Goal: Task Accomplishment & Management: Manage account settings

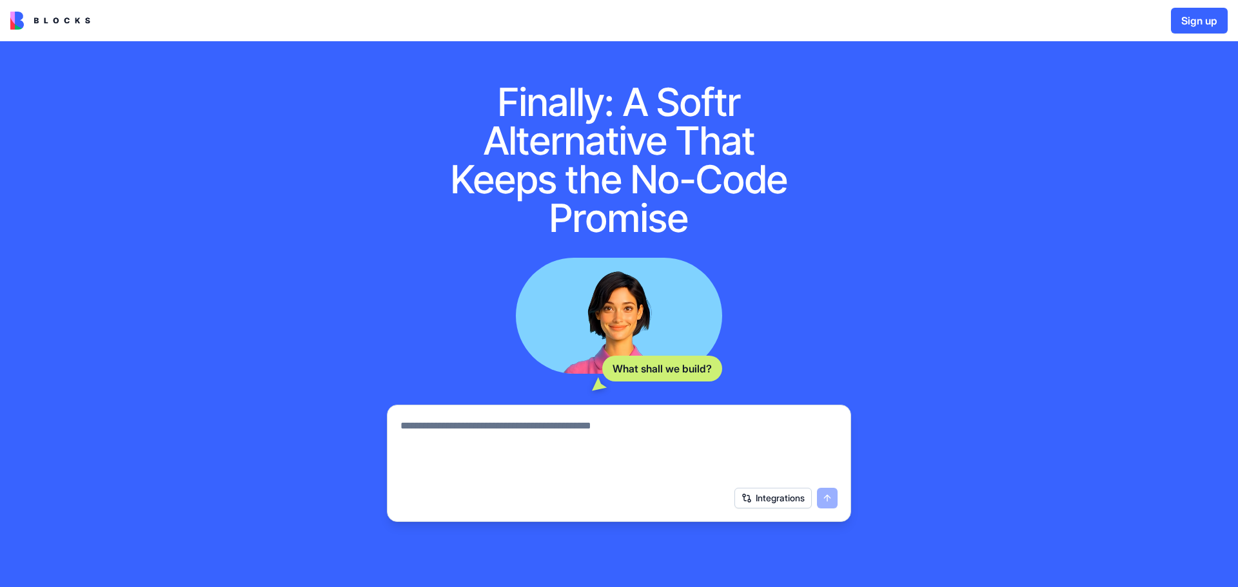
click at [536, 444] on textarea at bounding box center [618, 449] width 437 height 62
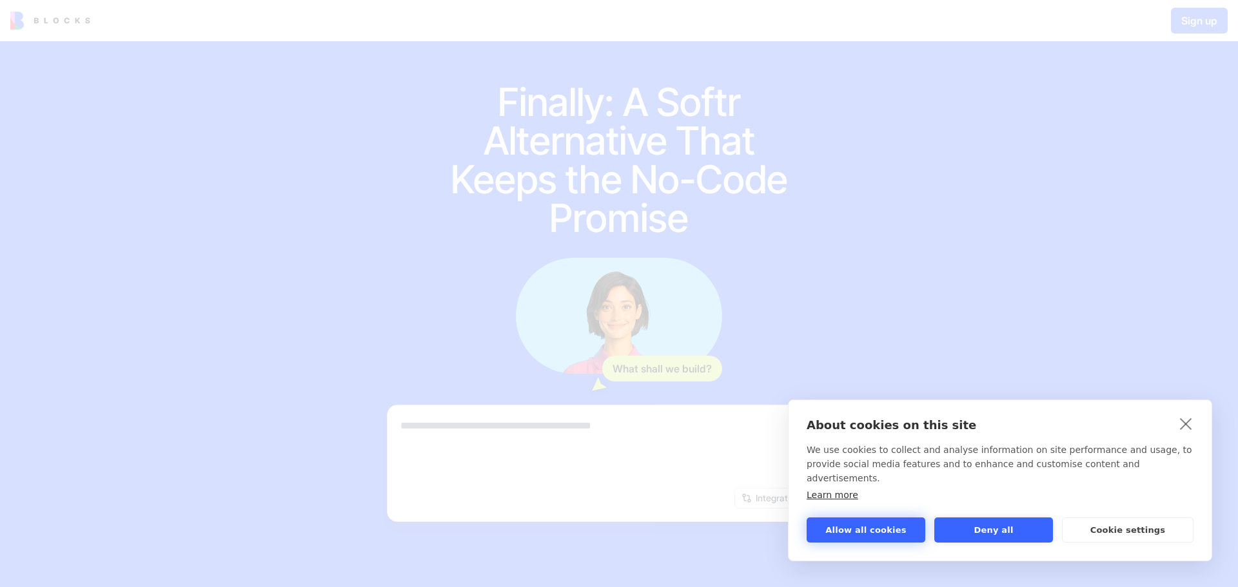
click at [898, 525] on button "Allow all cookies" at bounding box center [865, 530] width 119 height 25
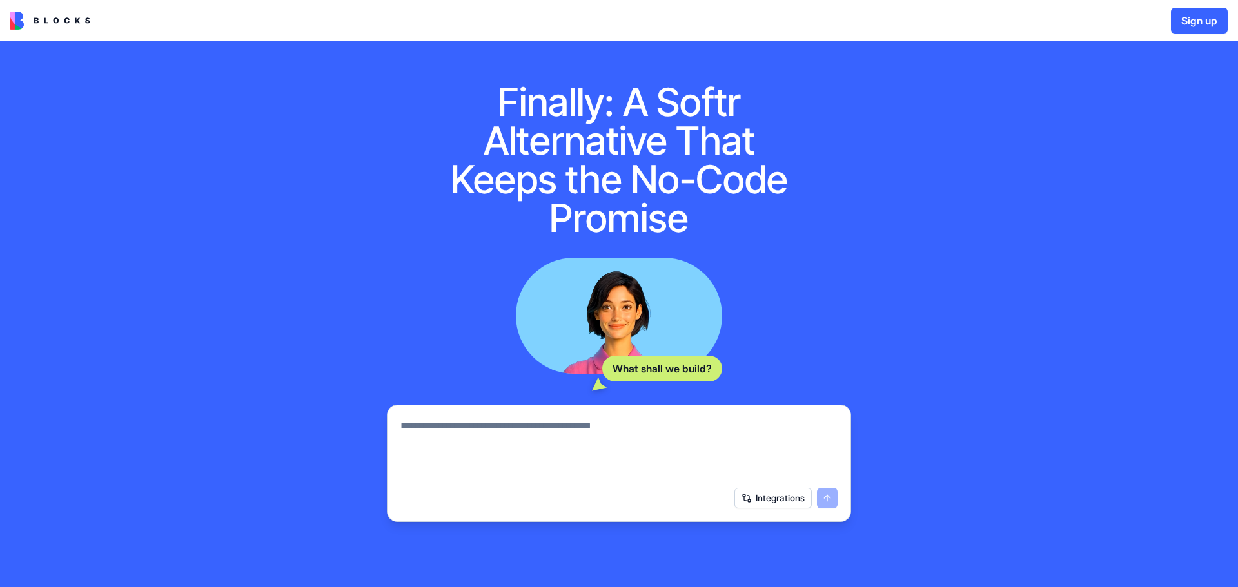
click at [661, 433] on textarea at bounding box center [618, 449] width 437 height 62
click at [747, 468] on textarea at bounding box center [618, 449] width 437 height 62
click at [788, 512] on div "Integrations" at bounding box center [619, 498] width 453 height 36
click at [784, 502] on button "Integrations" at bounding box center [772, 498] width 77 height 21
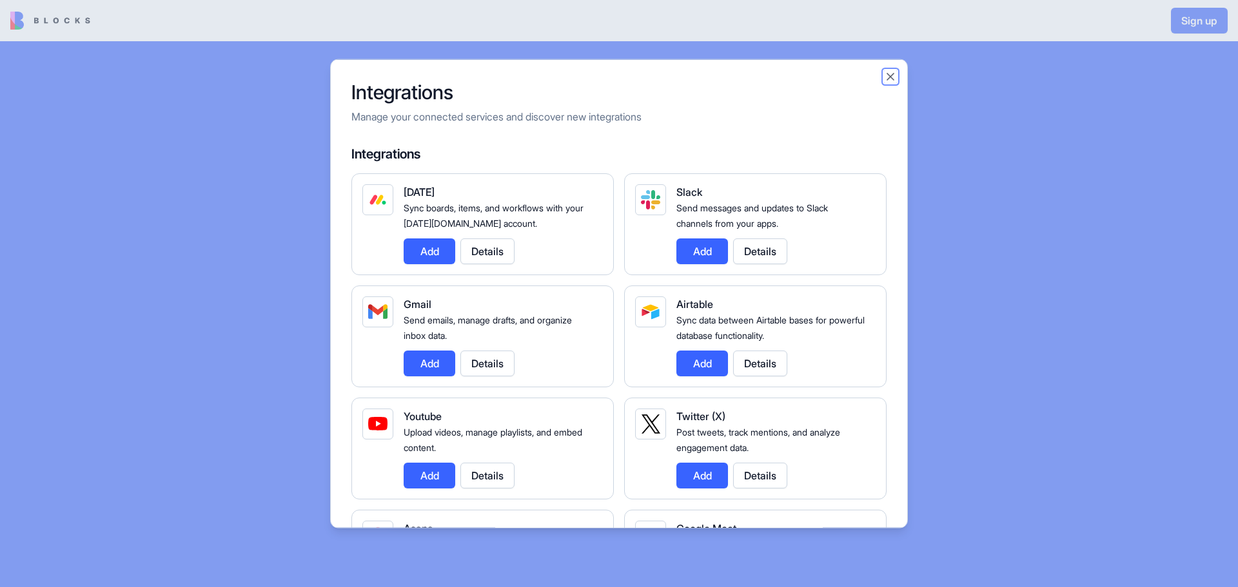
click at [886, 73] on button "Close" at bounding box center [890, 76] width 13 height 13
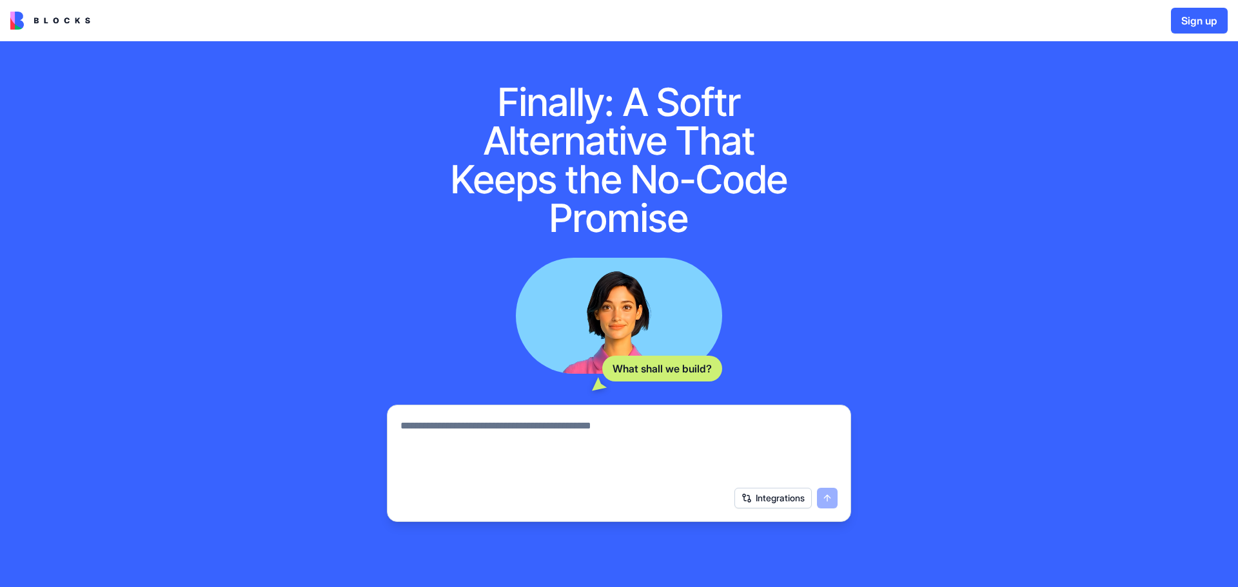
click at [644, 435] on textarea at bounding box center [618, 449] width 437 height 62
click at [636, 435] on textarea at bounding box center [618, 449] width 437 height 62
type textarea "**********"
click at [832, 501] on button "submit" at bounding box center [827, 498] width 21 height 21
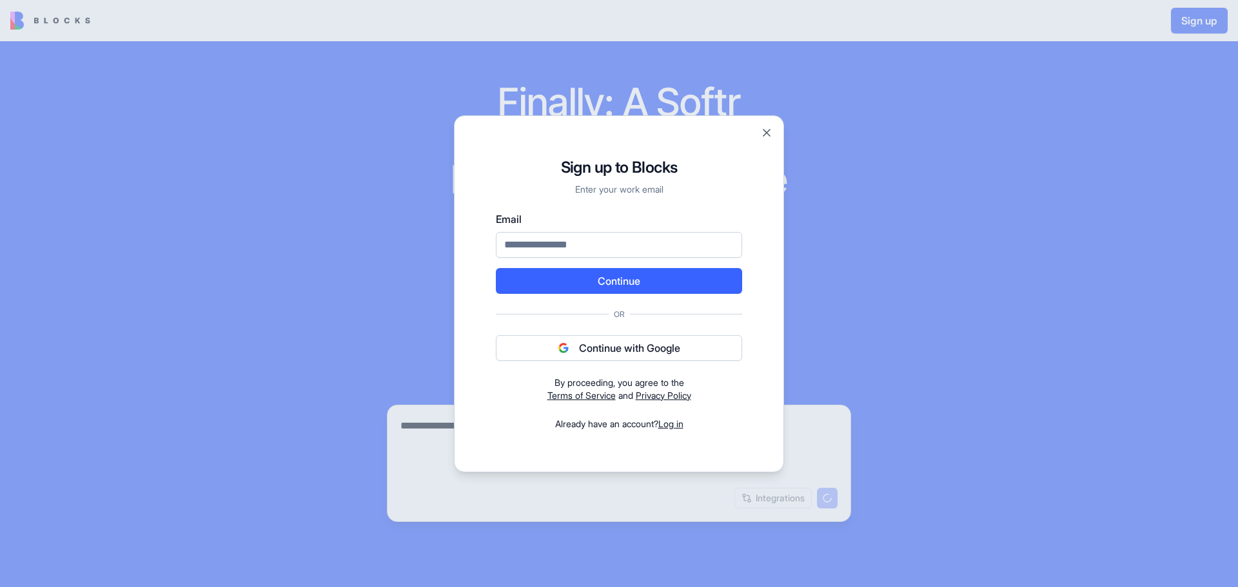
click at [564, 352] on img "submit" at bounding box center [563, 348] width 10 height 10
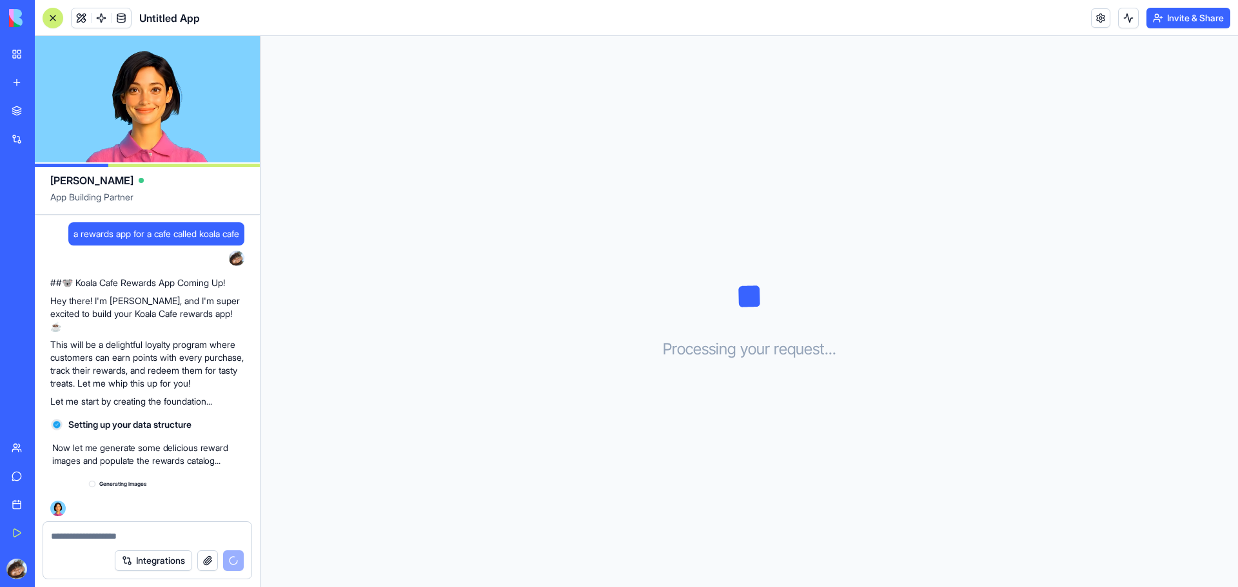
scroll to position [3, 0]
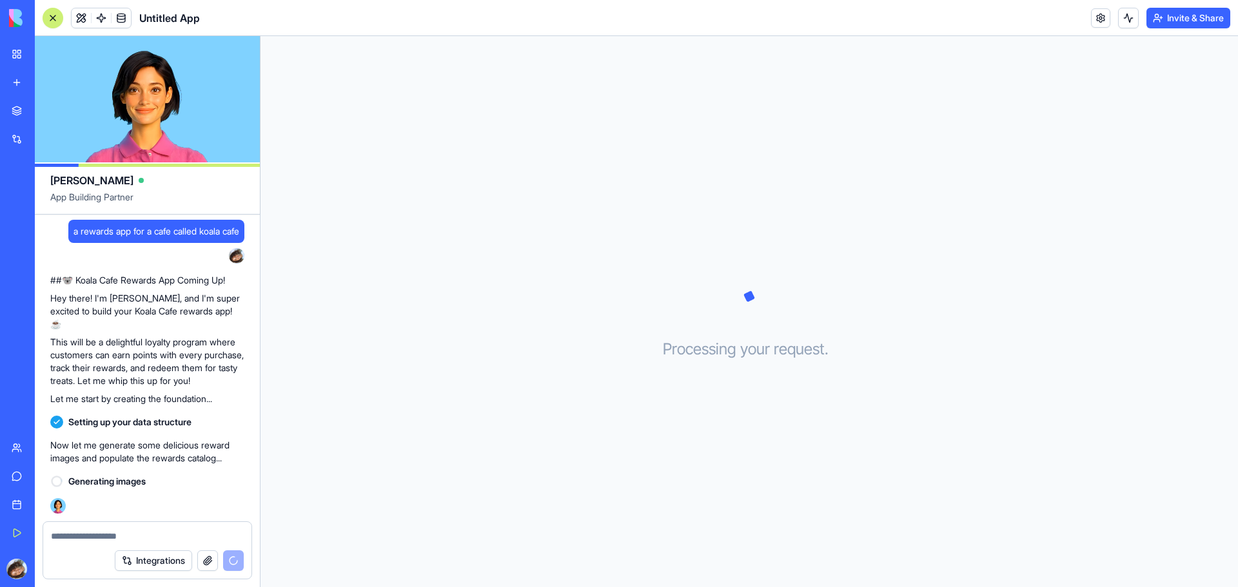
click at [195, 558] on div "Integrations" at bounding box center [179, 561] width 129 height 21
click at [200, 567] on button "button" at bounding box center [207, 561] width 21 height 21
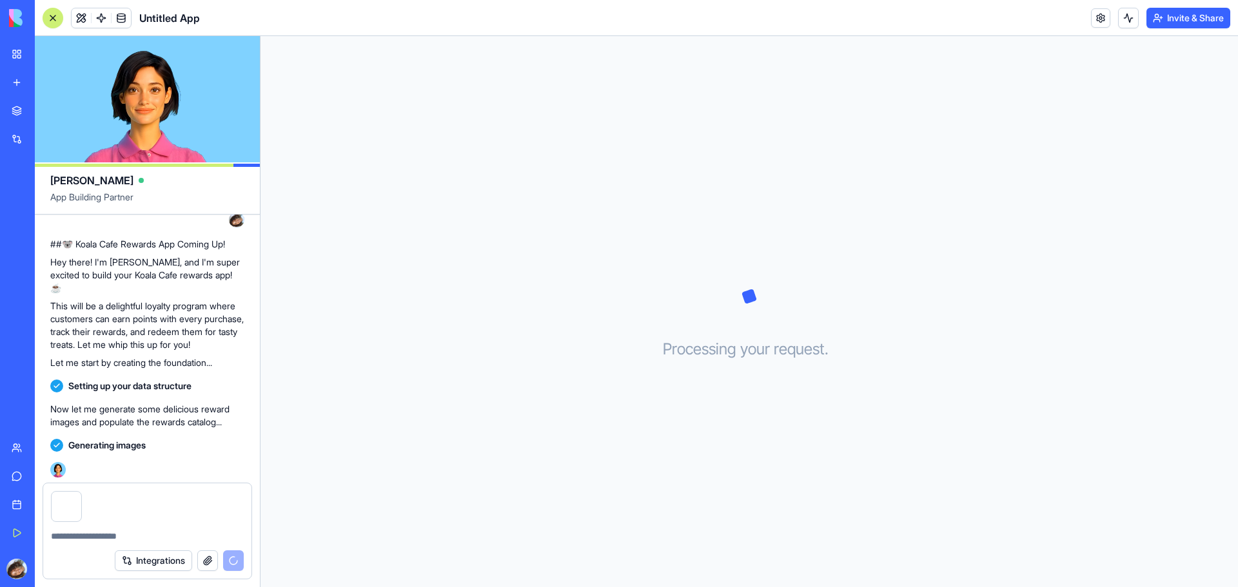
scroll to position [41, 0]
click at [181, 563] on button "Integrations" at bounding box center [153, 561] width 77 height 21
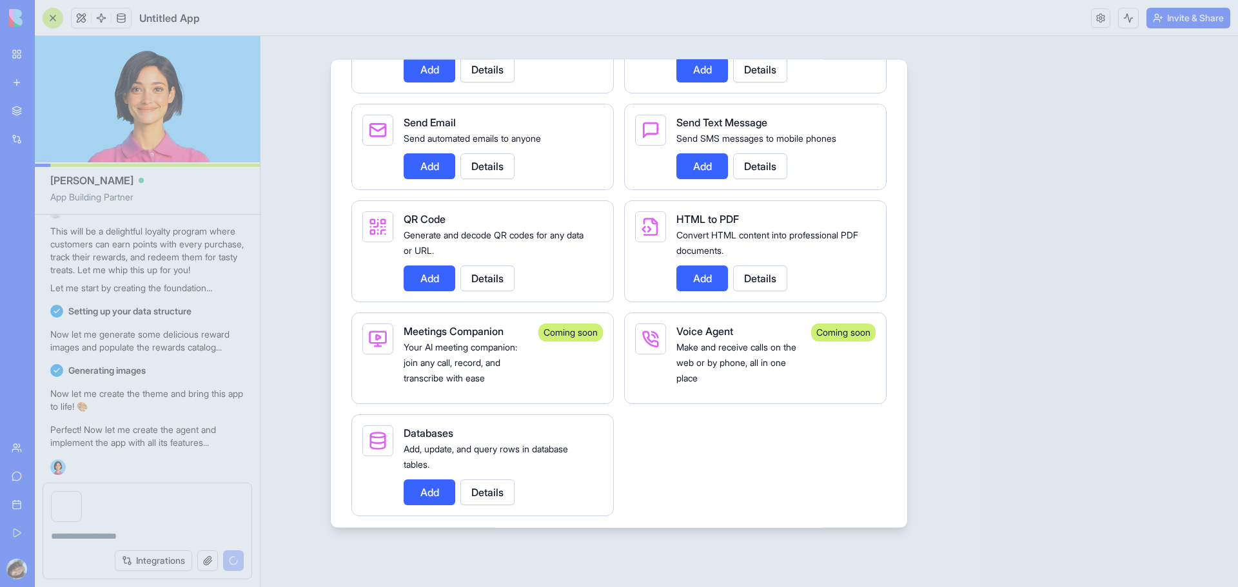
scroll to position [2233, 0]
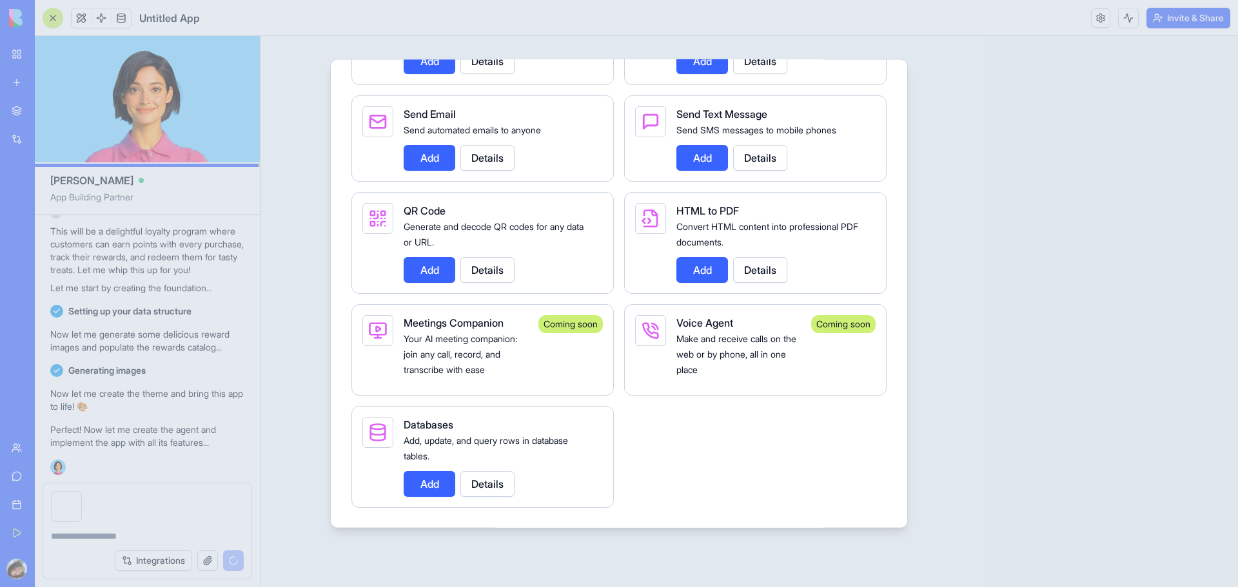
click at [973, 167] on div at bounding box center [619, 293] width 1238 height 587
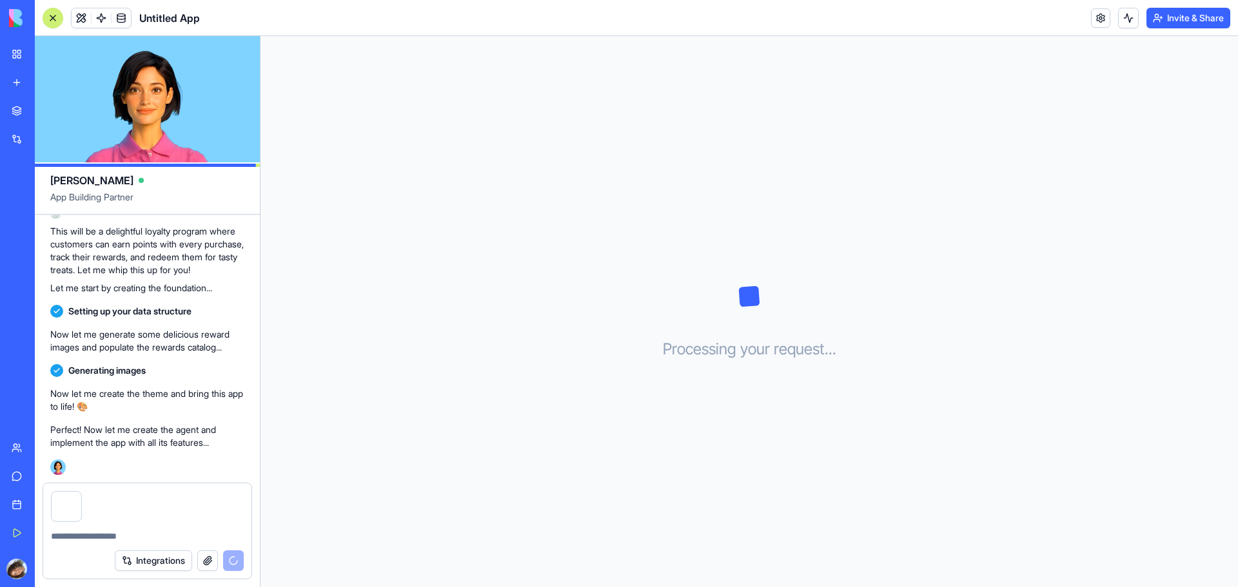
click at [81, 494] on button "button" at bounding box center [81, 494] width 0 height 0
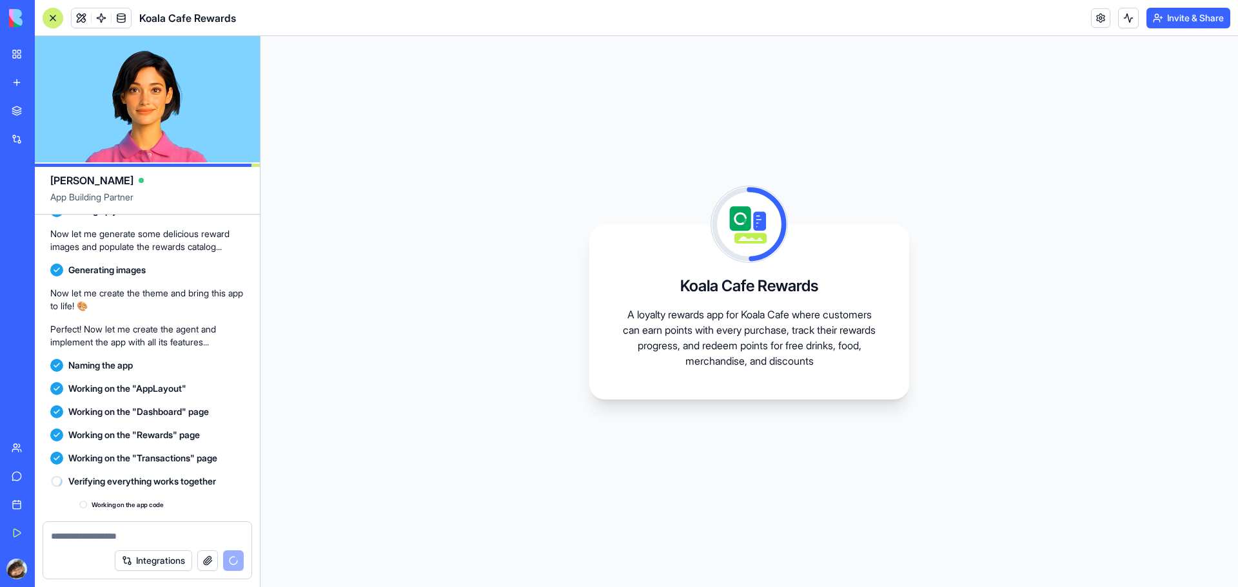
scroll to position [237, 0]
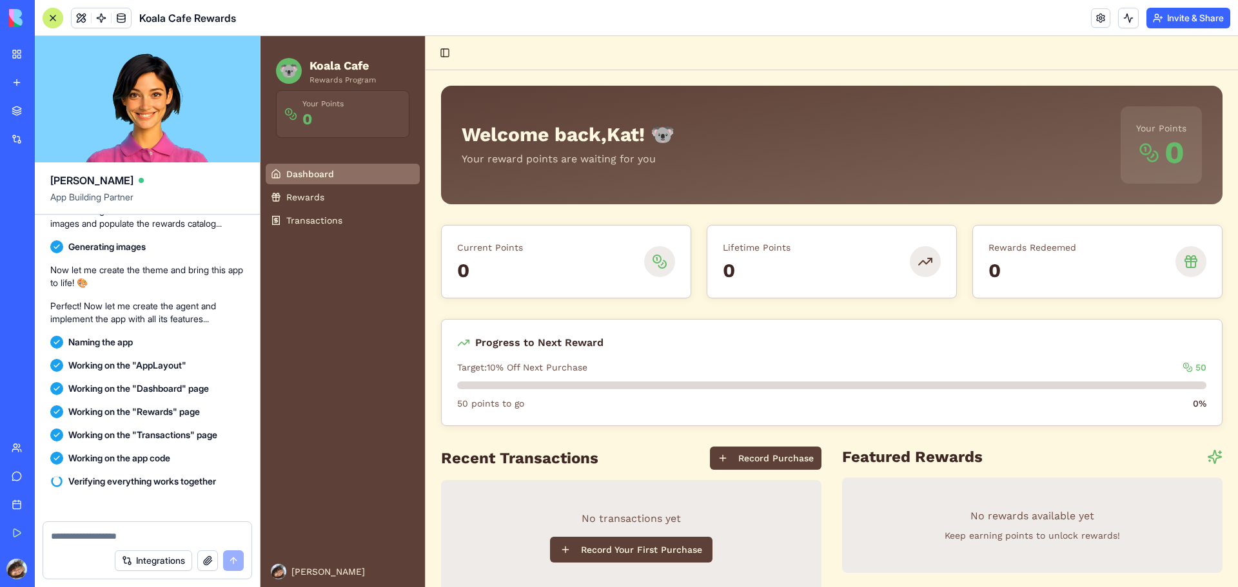
scroll to position [423, 0]
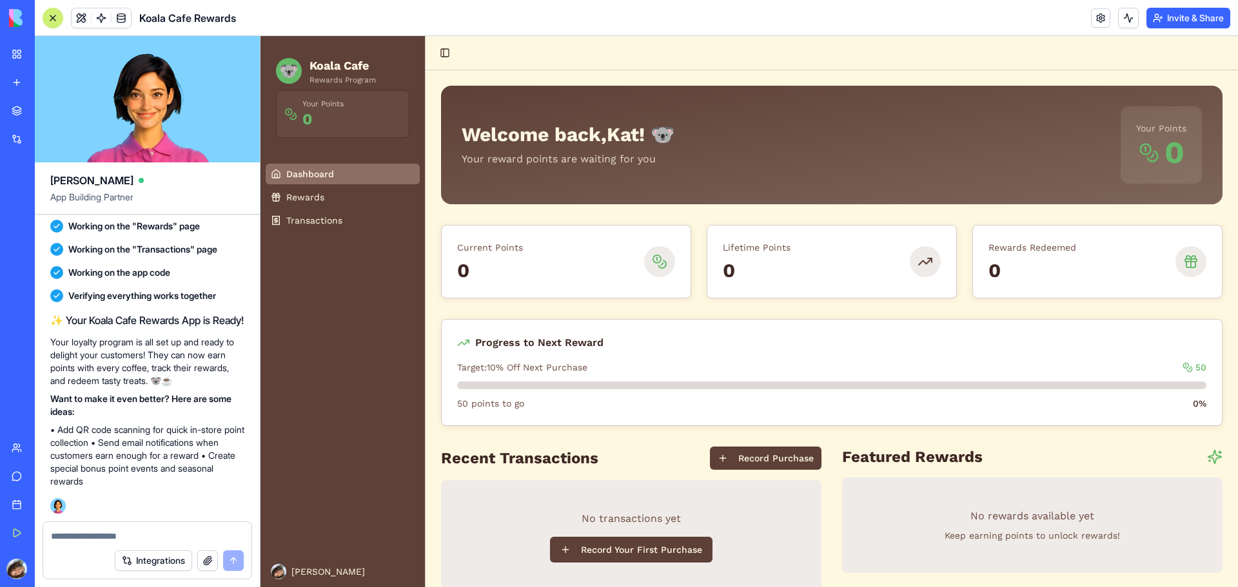
click at [584, 137] on h1 "Welcome back, [PERSON_NAME] ! 🐨" at bounding box center [568, 134] width 213 height 23
click at [327, 186] on ul "Dashboard Rewards Transactions" at bounding box center [343, 197] width 154 height 67
click at [335, 193] on link "Rewards" at bounding box center [343, 197] width 154 height 21
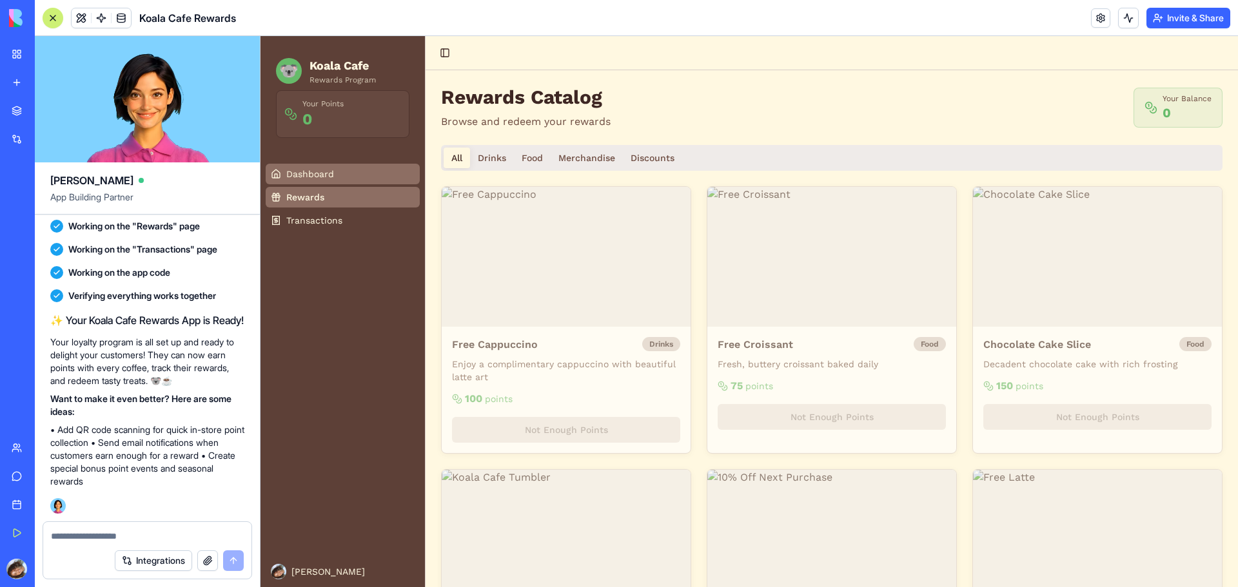
click at [360, 167] on link "Dashboard" at bounding box center [343, 174] width 154 height 21
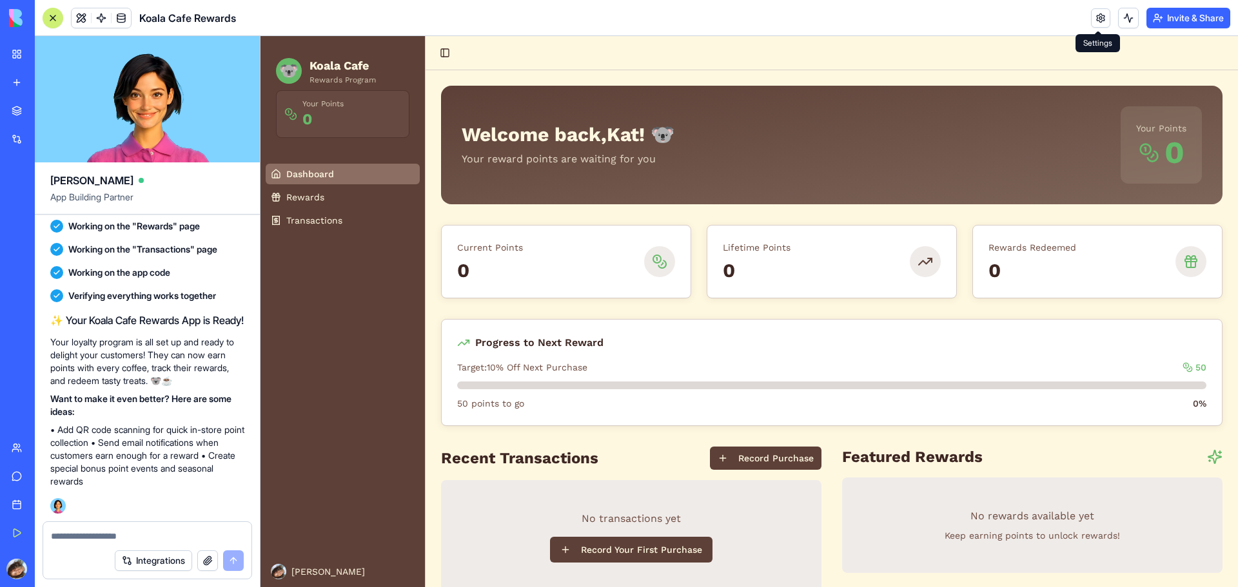
click at [1096, 19] on link at bounding box center [1100, 17] width 19 height 19
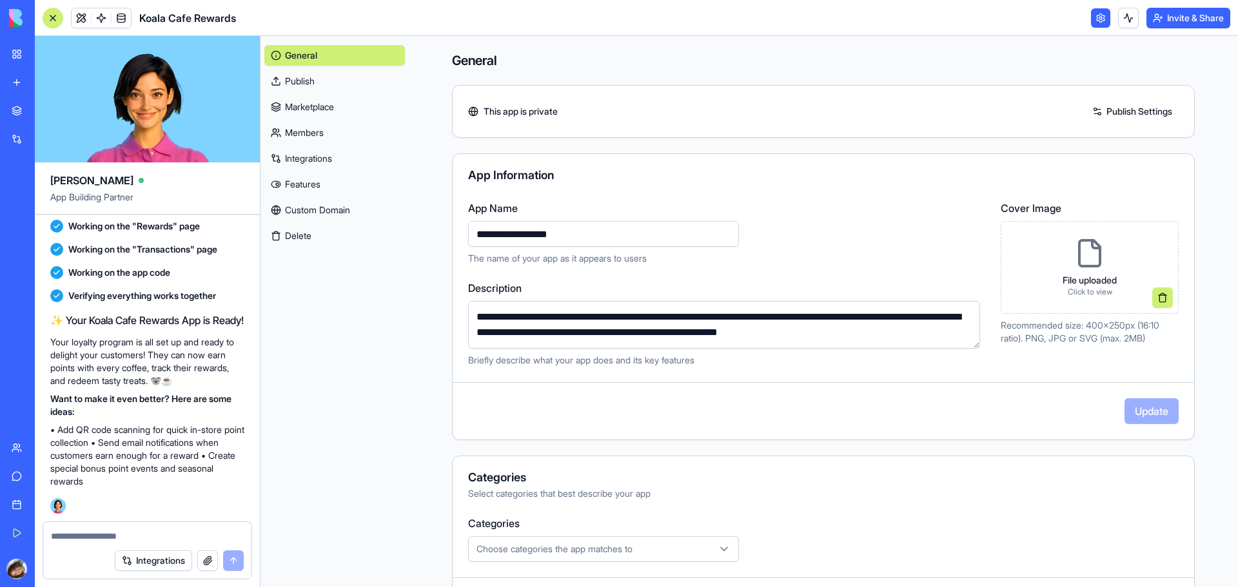
click at [1103, 108] on link "Publish Settings" at bounding box center [1132, 111] width 93 height 21
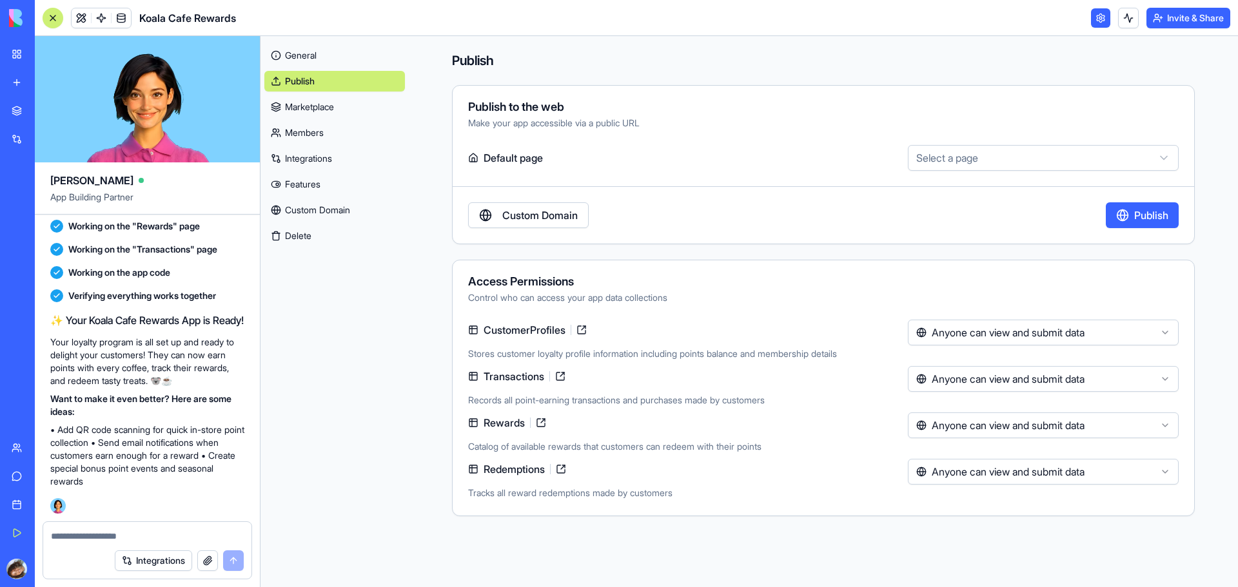
click at [993, 162] on html "My Workspace New app Marketplace Integrations Recent Untitled App AI Logo Gener…" at bounding box center [619, 293] width 1238 height 587
click at [1175, 16] on button "Invite & Share" at bounding box center [1188, 18] width 84 height 21
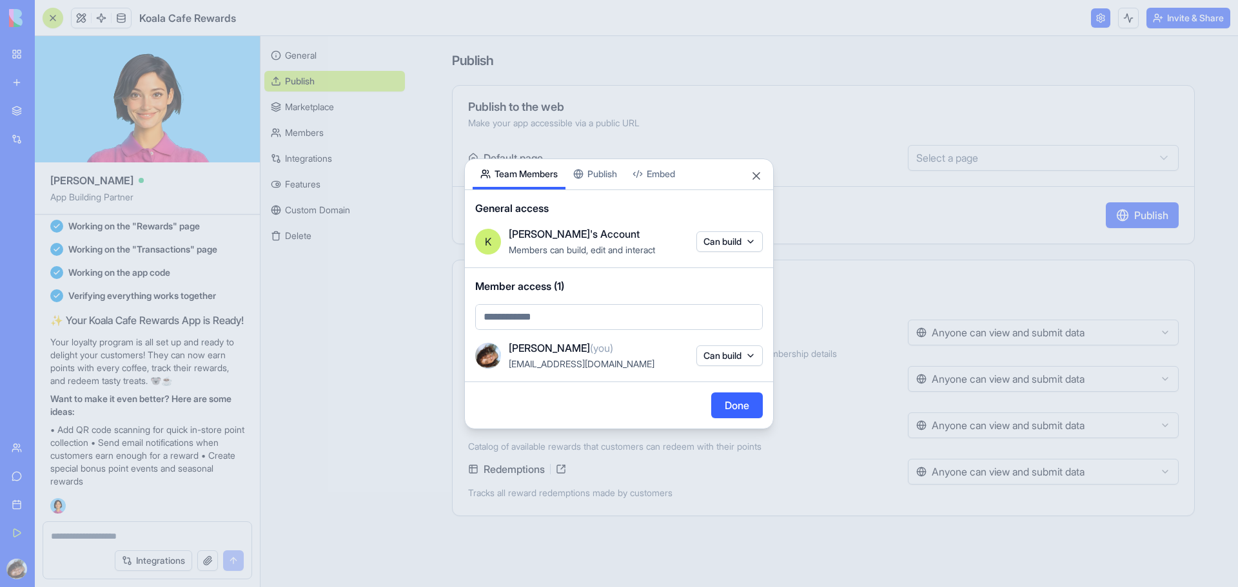
click at [924, 97] on div at bounding box center [619, 293] width 1238 height 587
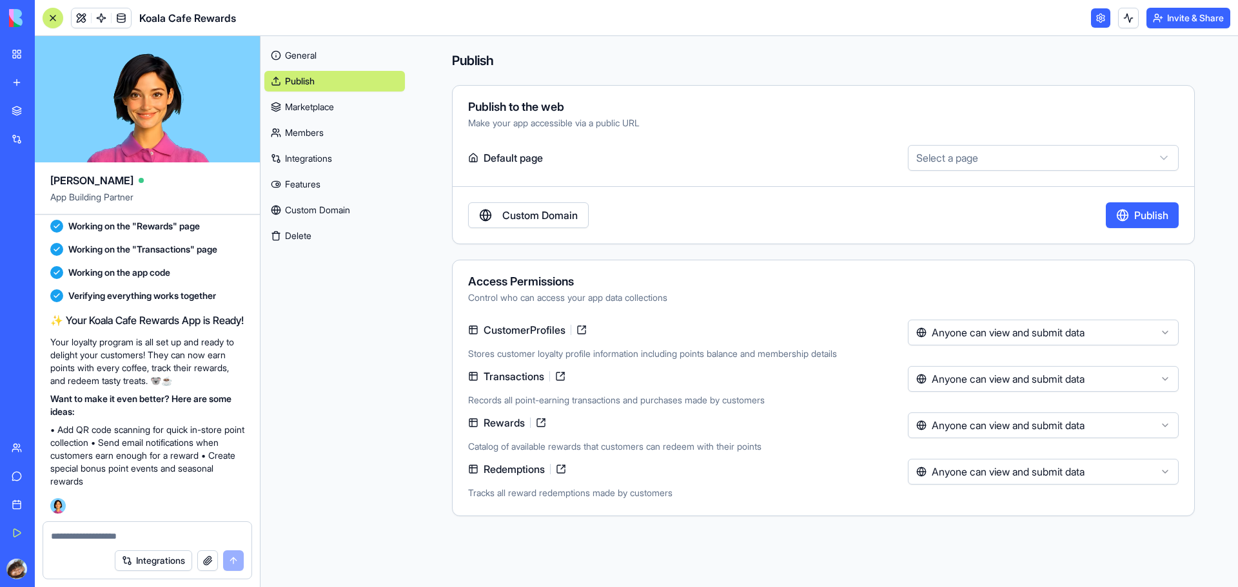
click at [987, 158] on html "My Workspace New app Marketplace Integrations Recent Untitled App AI Logo Gener…" at bounding box center [619, 293] width 1238 height 587
click at [734, 144] on html "My Workspace New app Marketplace Integrations Recent Untitled App AI Logo Gener…" at bounding box center [619, 293] width 1238 height 587
click at [522, 154] on label "Default page" at bounding box center [685, 158] width 435 height 26
click at [277, 429] on div "General Publish Marketplace Members Integrations Features Custom Domain Delete" at bounding box center [334, 311] width 148 height 551
click at [171, 531] on textarea at bounding box center [147, 536] width 193 height 13
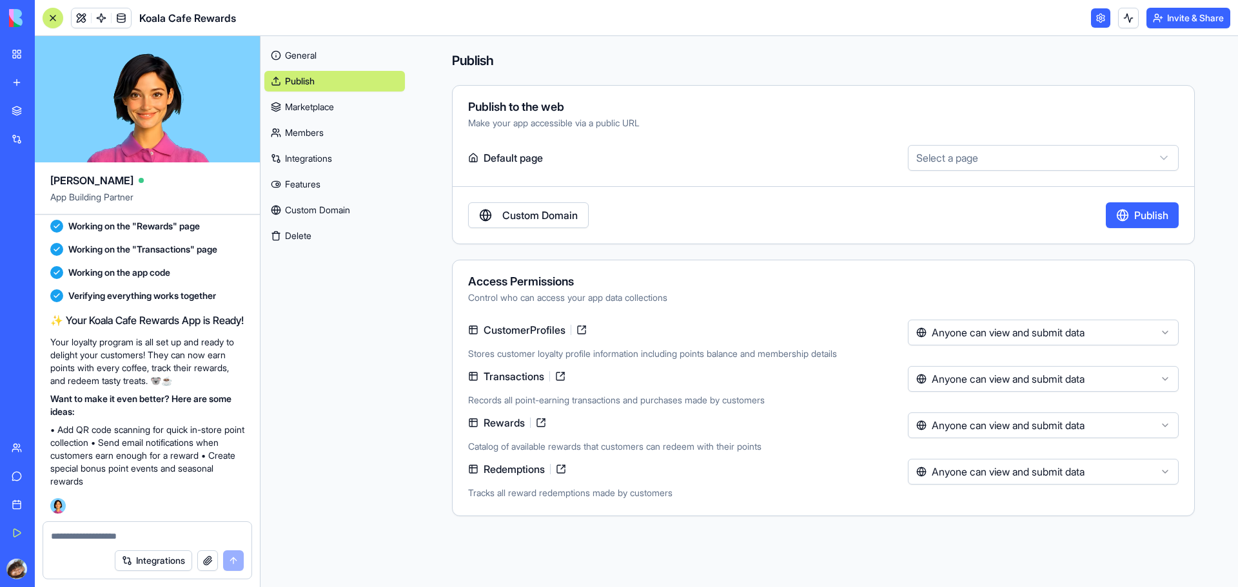
click at [1184, 17] on button "Invite & Share" at bounding box center [1188, 18] width 84 height 21
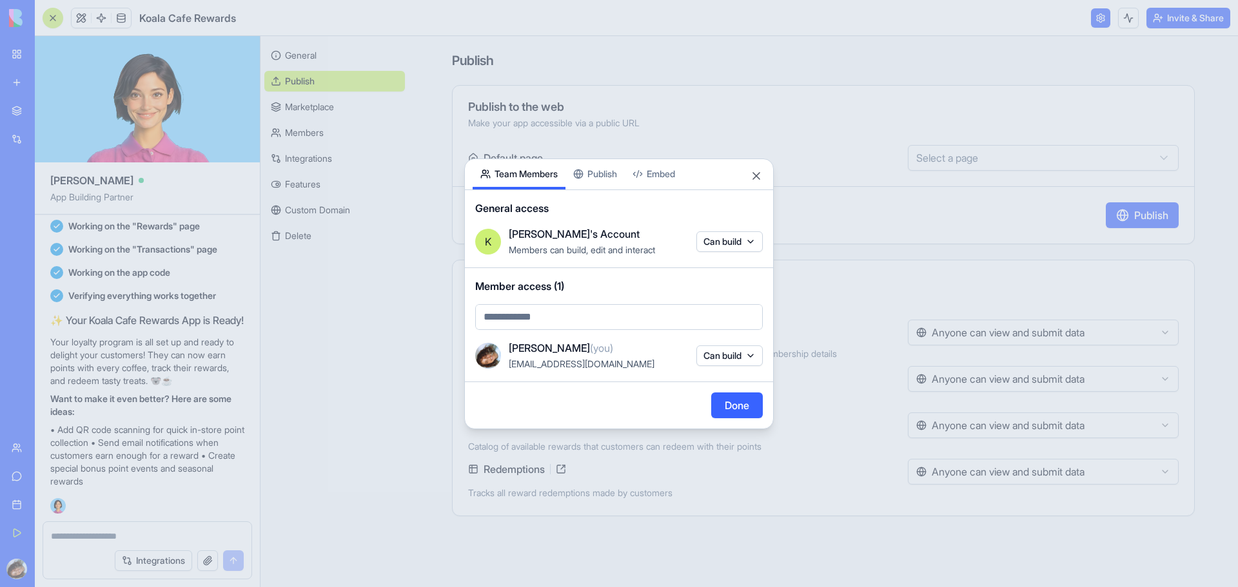
click at [602, 174] on div "Share App Team Members Publish Embed General access K Kat's Account Members can…" at bounding box center [618, 294] width 309 height 271
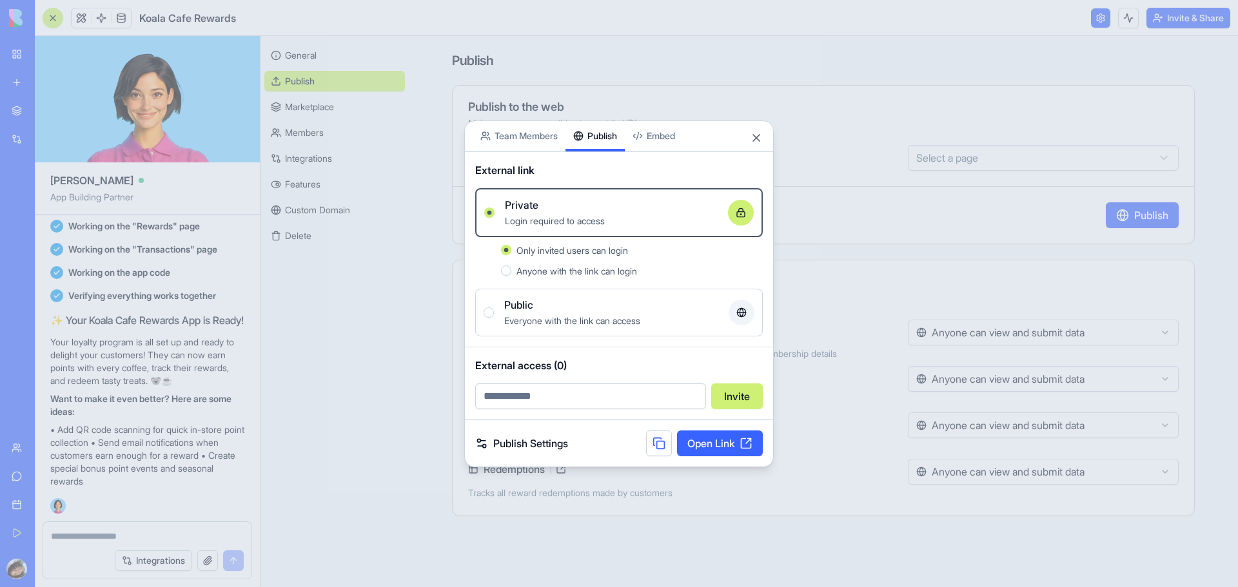
click at [658, 133] on body "My Workspace New app Marketplace Integrations Recent Untitled App AI Logo Gener…" at bounding box center [619, 293] width 1238 height 587
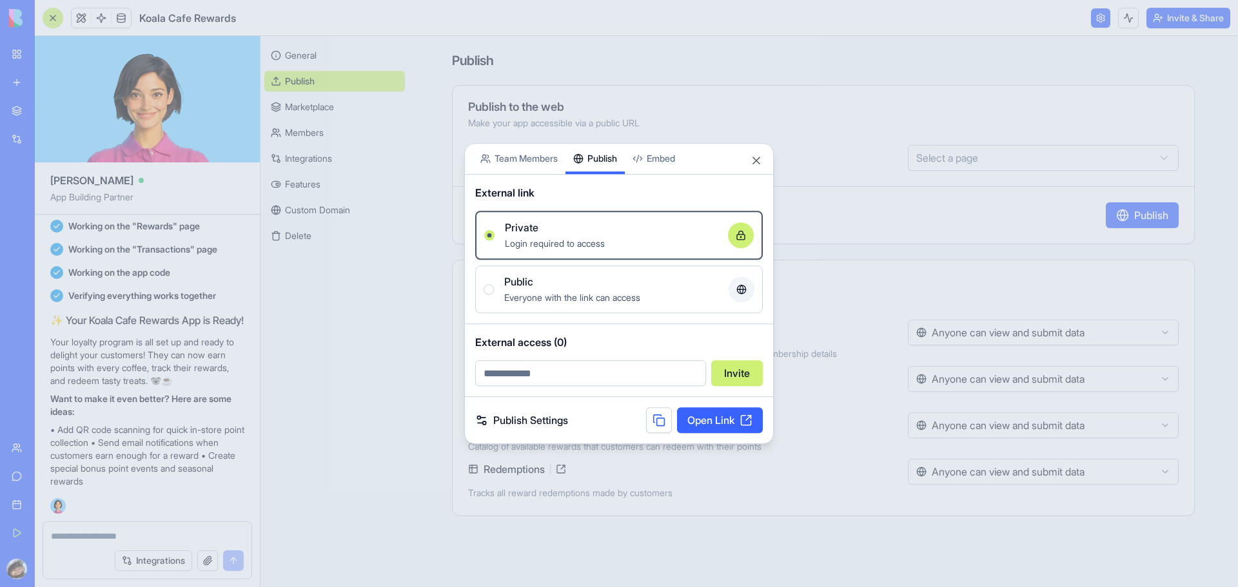
click at [607, 173] on div "Share App Team Members Publish Embed External link Private Login required to ac…" at bounding box center [618, 294] width 309 height 302
